Goal: Use online tool/utility: Utilize a website feature to perform a specific function

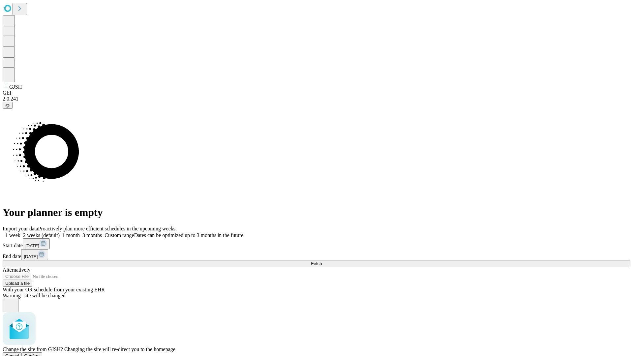
click at [40, 353] on span "Confirm" at bounding box center [31, 355] width 15 height 5
click at [20, 232] on label "1 week" at bounding box center [12, 235] width 18 height 6
click at [322, 261] on span "Fetch" at bounding box center [316, 263] width 11 height 5
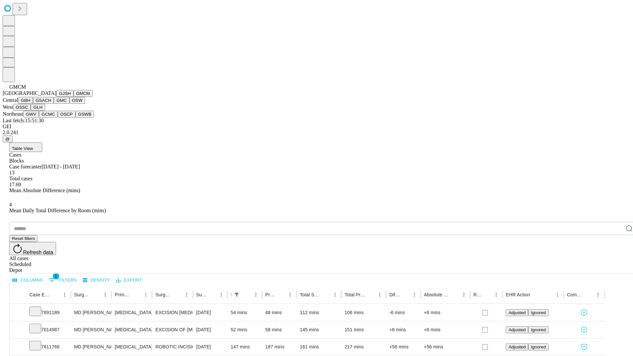
click at [33, 104] on button "GBH" at bounding box center [25, 100] width 15 height 7
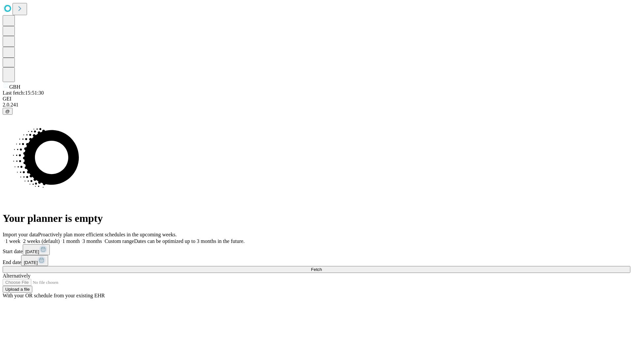
click at [20, 238] on label "1 week" at bounding box center [12, 241] width 18 height 6
click at [322, 267] on span "Fetch" at bounding box center [316, 269] width 11 height 5
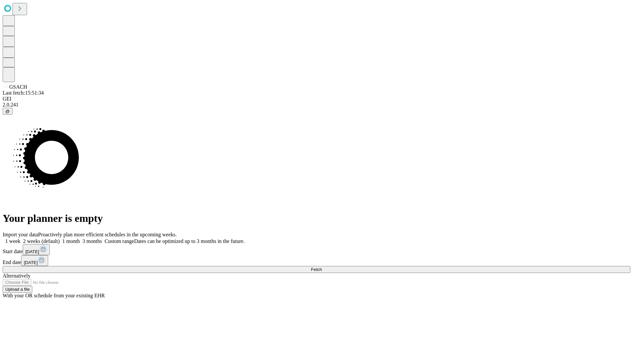
click at [20, 238] on label "1 week" at bounding box center [12, 241] width 18 height 6
click at [322, 267] on span "Fetch" at bounding box center [316, 269] width 11 height 5
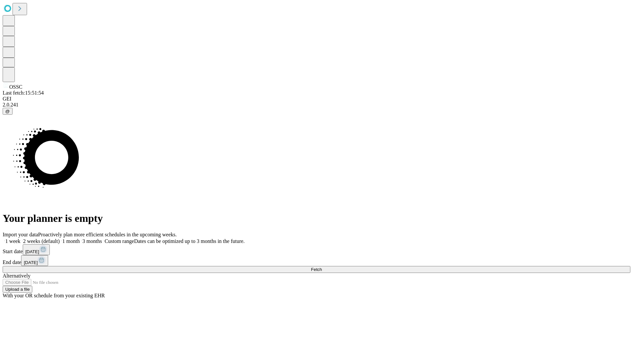
click at [322, 267] on span "Fetch" at bounding box center [316, 269] width 11 height 5
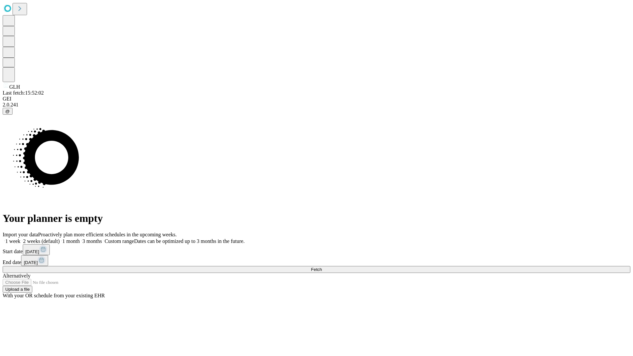
click at [20, 238] on label "1 week" at bounding box center [12, 241] width 18 height 6
click at [322, 267] on span "Fetch" at bounding box center [316, 269] width 11 height 5
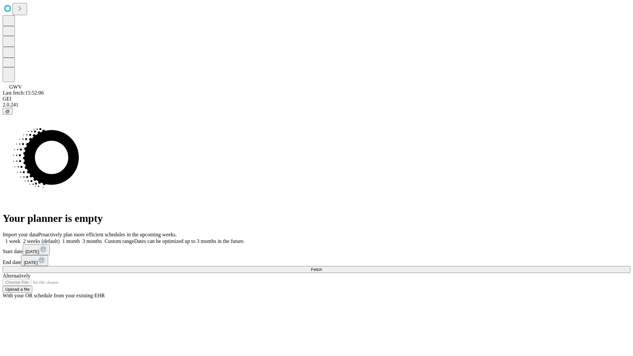
click at [20, 238] on label "1 week" at bounding box center [12, 241] width 18 height 6
click at [322, 267] on span "Fetch" at bounding box center [316, 269] width 11 height 5
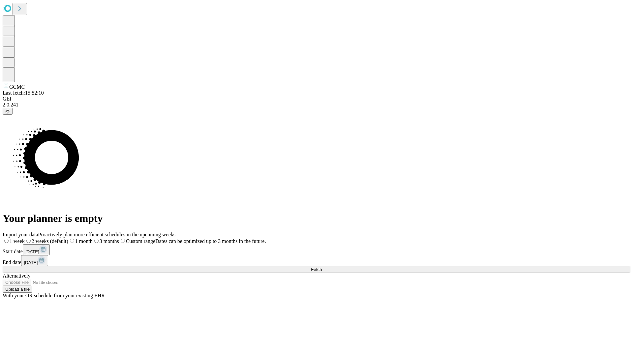
click at [25, 238] on label "1 week" at bounding box center [14, 241] width 22 height 6
click at [322, 267] on span "Fetch" at bounding box center [316, 269] width 11 height 5
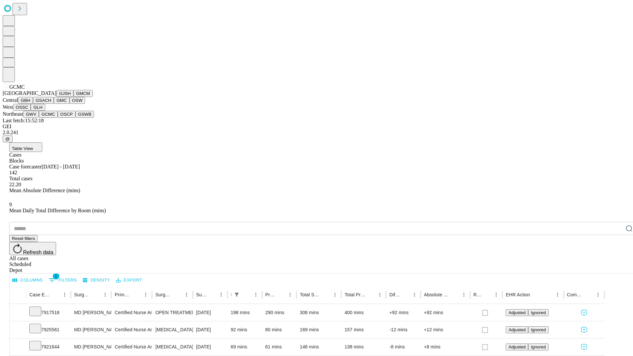
click at [58, 118] on button "OSCP" at bounding box center [67, 114] width 18 height 7
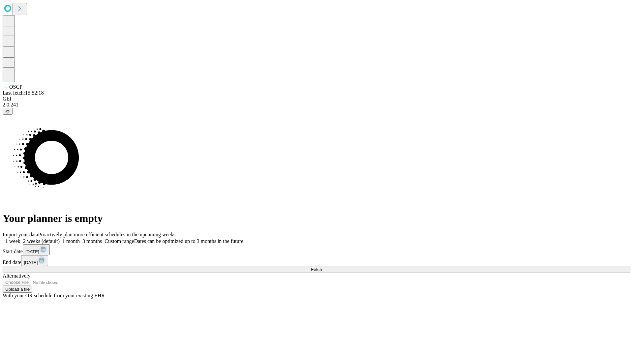
click at [20, 238] on label "1 week" at bounding box center [12, 241] width 18 height 6
click at [322, 267] on span "Fetch" at bounding box center [316, 269] width 11 height 5
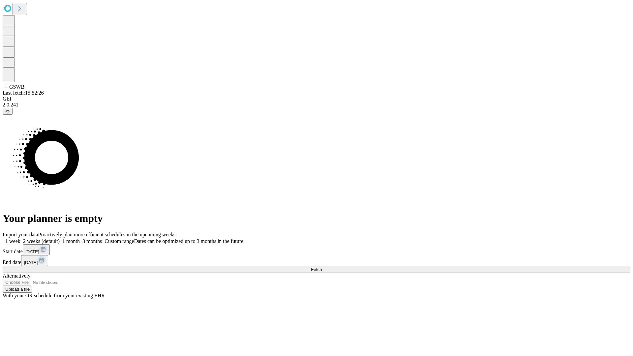
click at [20, 238] on label "1 week" at bounding box center [12, 241] width 18 height 6
click at [322, 267] on span "Fetch" at bounding box center [316, 269] width 11 height 5
